Goal: Task Accomplishment & Management: Use online tool/utility

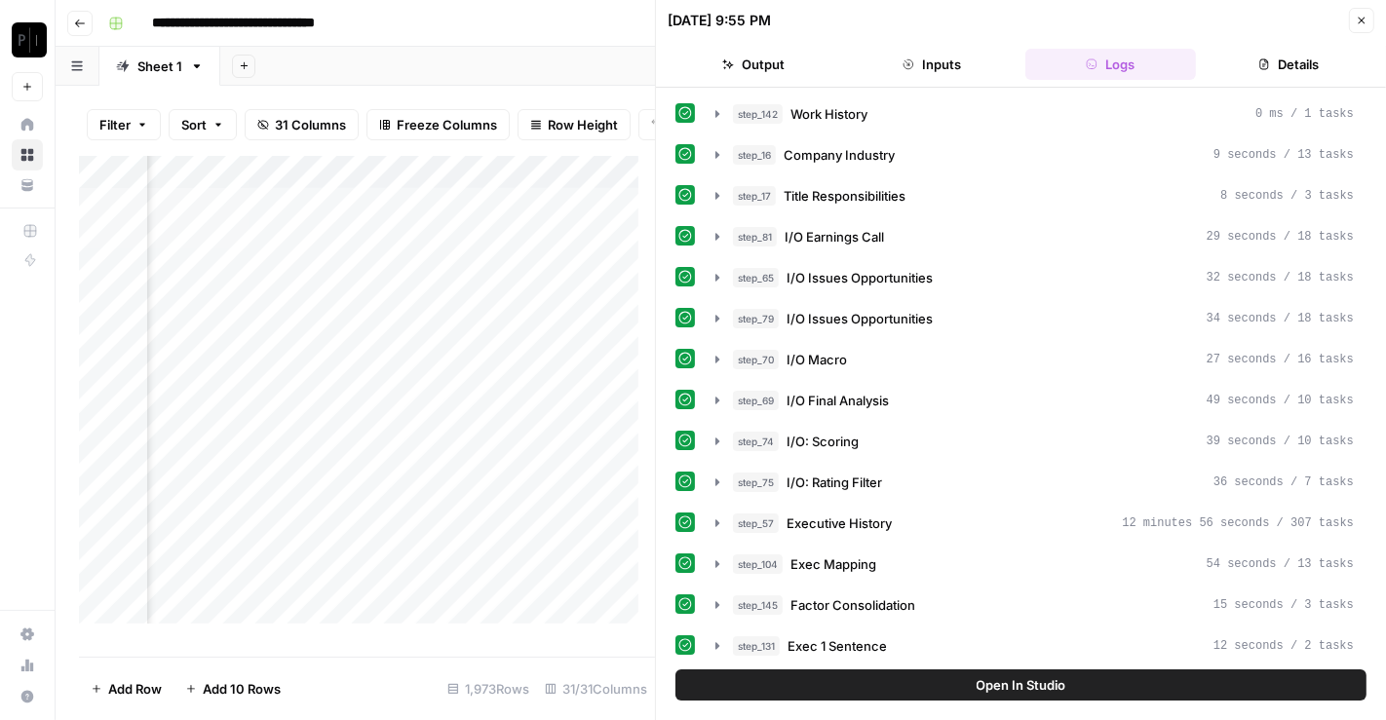
scroll to position [511, 0]
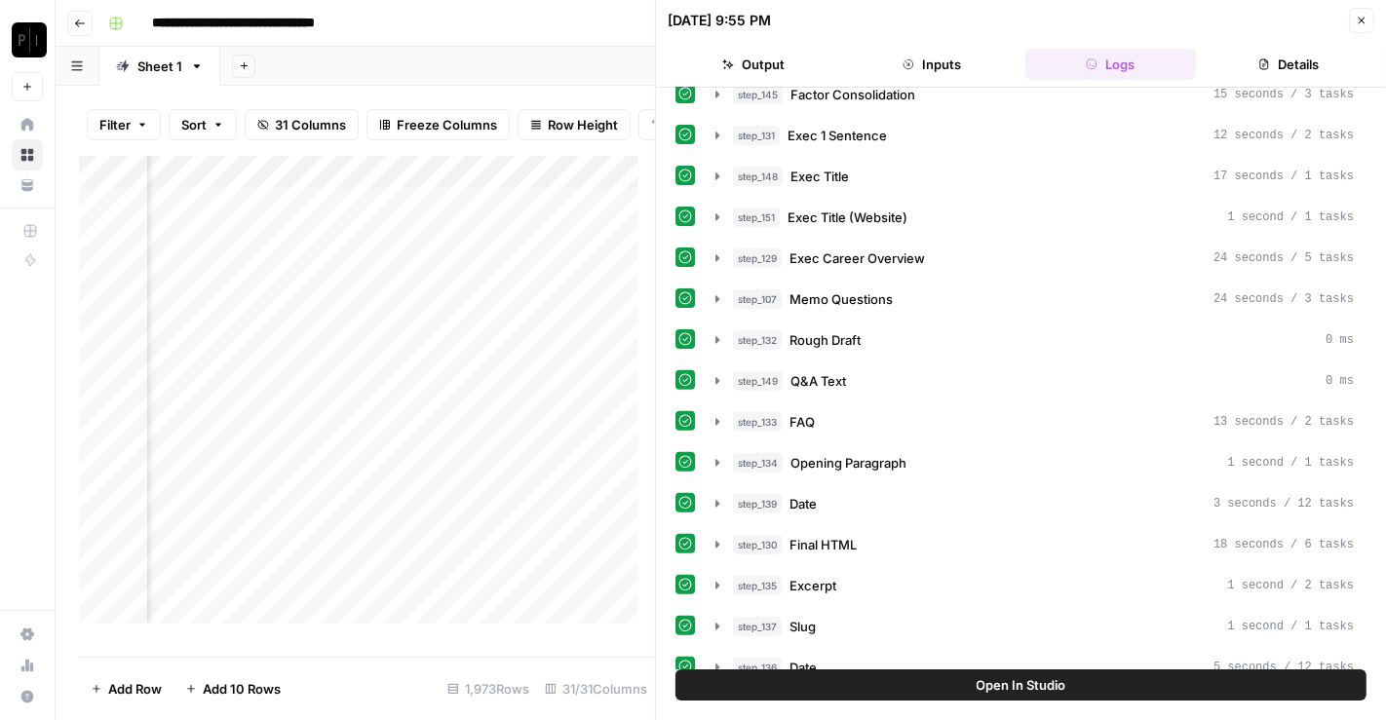
click at [1356, 20] on icon "button" at bounding box center [1362, 21] width 12 height 12
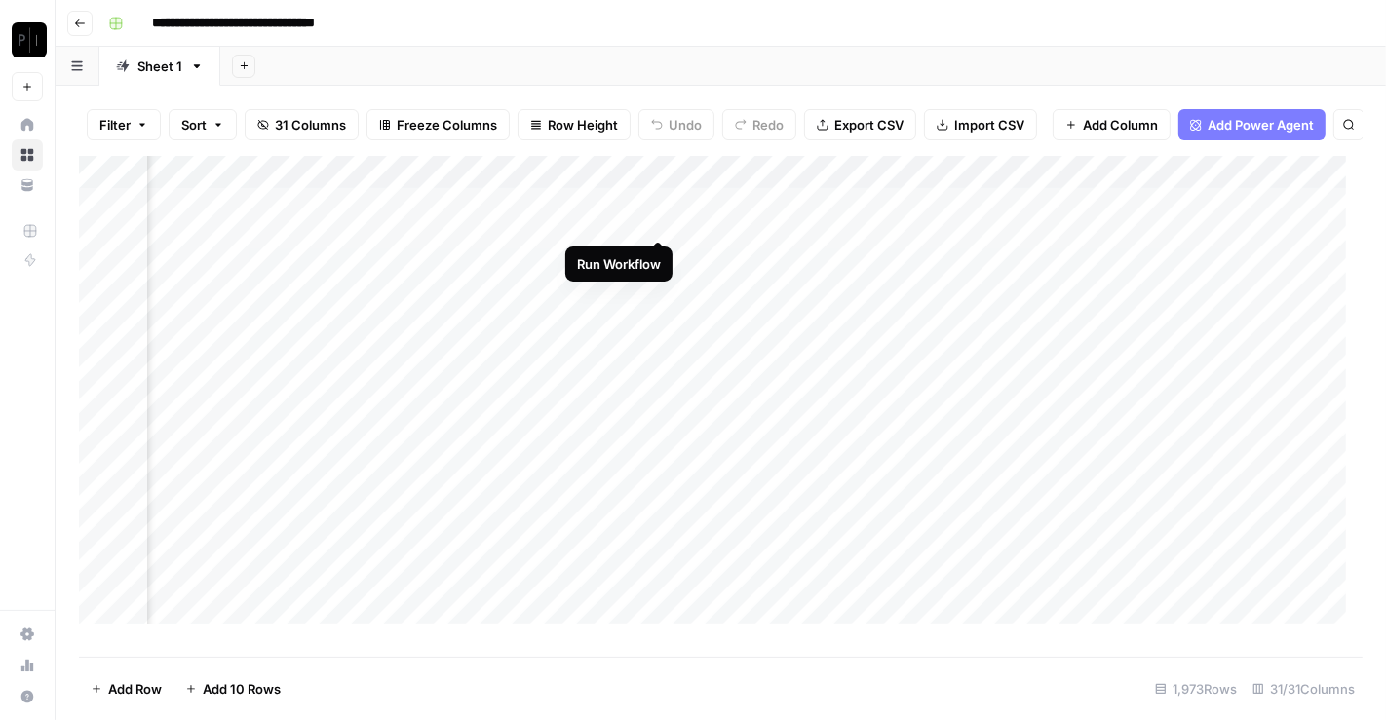
click at [660, 224] on div "Add Column" at bounding box center [721, 398] width 1284 height 485
click at [659, 251] on div "Add Column" at bounding box center [721, 398] width 1284 height 485
click at [656, 290] on div "Add Column" at bounding box center [721, 398] width 1284 height 485
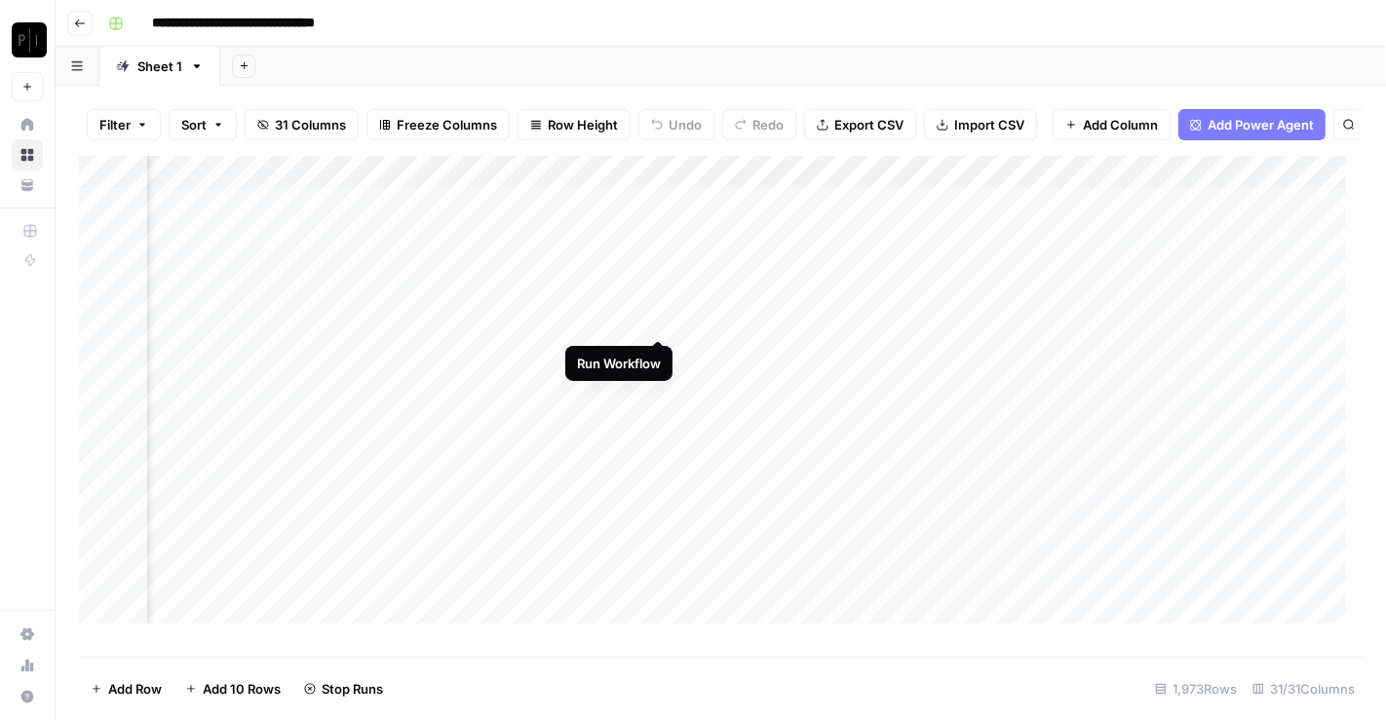
click at [657, 325] on div "Add Column" at bounding box center [721, 398] width 1284 height 485
click at [663, 353] on div "Add Column" at bounding box center [721, 398] width 1284 height 485
click at [660, 380] on div "Add Column" at bounding box center [721, 398] width 1284 height 485
click at [661, 427] on div "Add Column" at bounding box center [721, 398] width 1284 height 485
click at [660, 444] on div "Add Column" at bounding box center [721, 398] width 1284 height 485
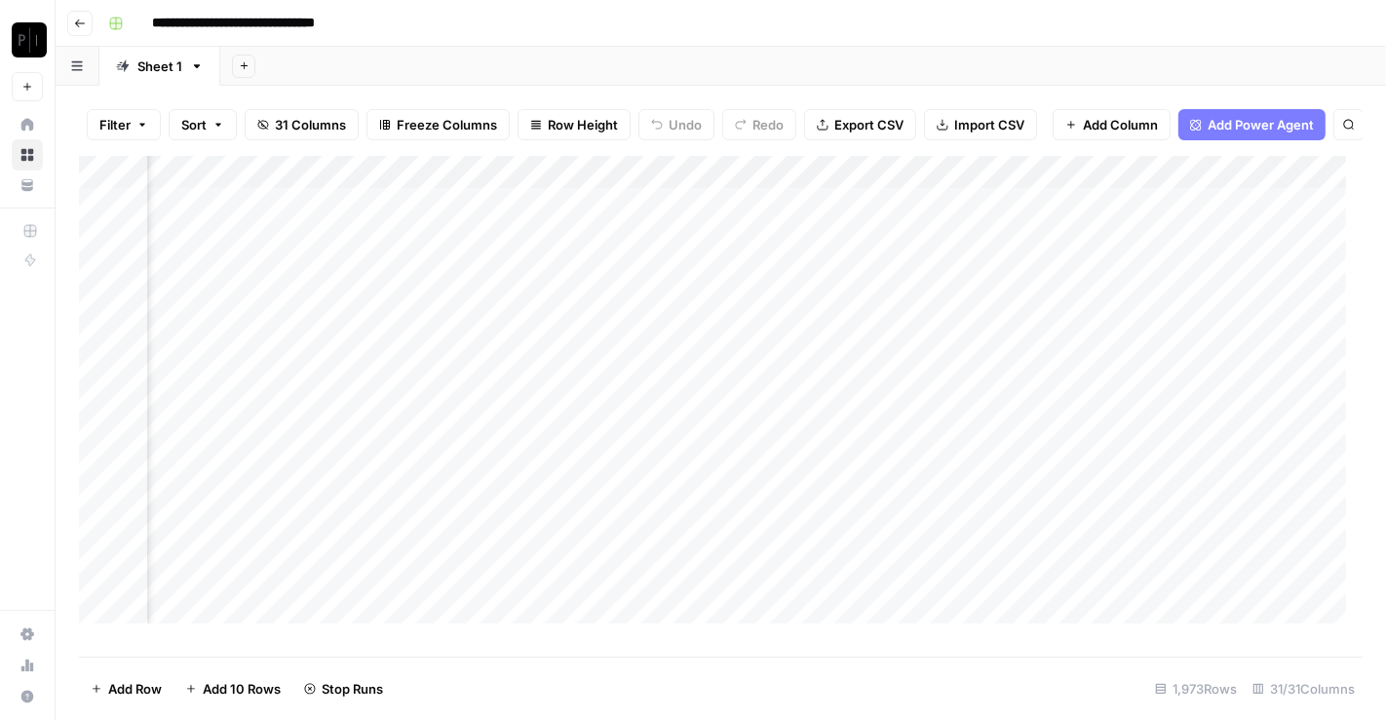
click at [656, 352] on div "Add Column" at bounding box center [721, 398] width 1284 height 485
click at [662, 388] on div "Add Column" at bounding box center [721, 398] width 1284 height 485
click at [660, 416] on div "Add Column" at bounding box center [721, 398] width 1284 height 485
drag, startPoint x: 1353, startPoint y: 616, endPoint x: 1381, endPoint y: 294, distance: 322.9
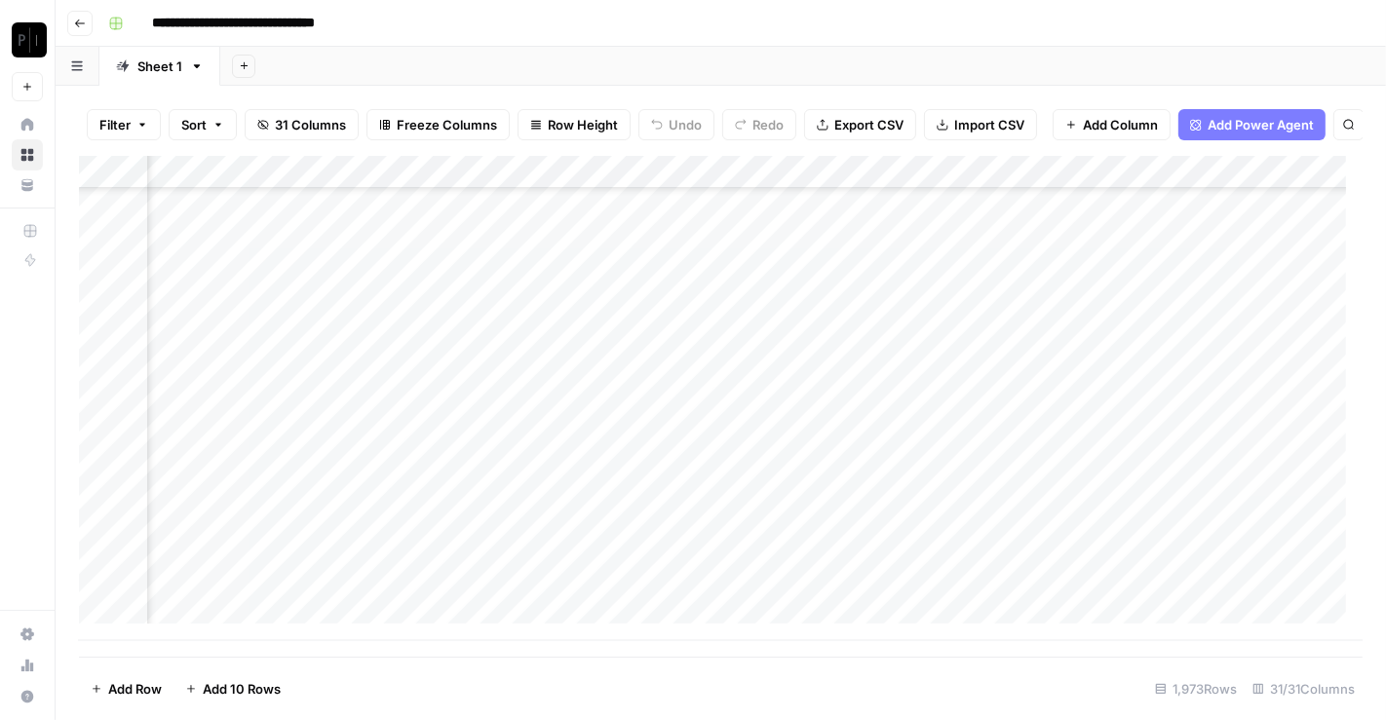
click at [1381, 294] on div "Filter Sort 31 Columns Freeze Columns Row Height Undo Redo Export CSV Import CS…" at bounding box center [721, 403] width 1330 height 635
click at [656, 354] on div "Add Column" at bounding box center [721, 398] width 1284 height 485
click at [657, 388] on div "Add Column" at bounding box center [721, 398] width 1284 height 485
